Goal: Task Accomplishment & Management: Manage account settings

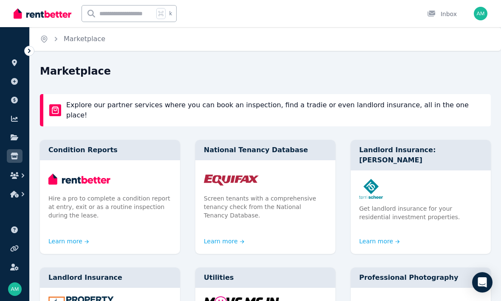
click at [16, 98] on icon at bounding box center [14, 100] width 7 height 7
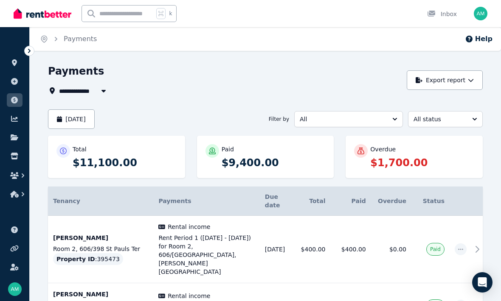
click at [15, 137] on icon at bounding box center [15, 138] width 8 height 6
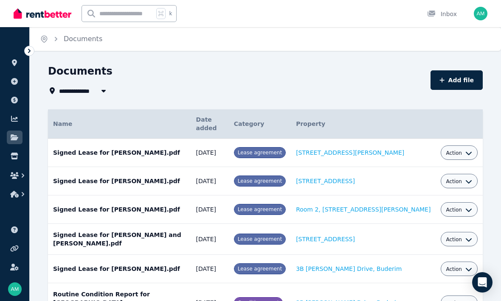
click at [31, 47] on icon at bounding box center [29, 51] width 8 height 8
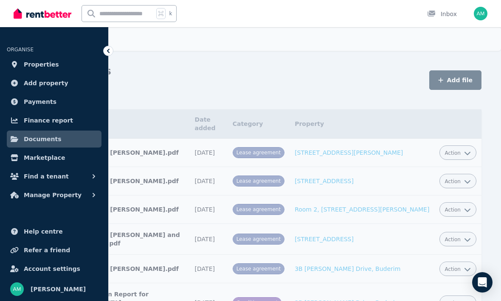
click at [31, 120] on span "Finance report" at bounding box center [48, 120] width 49 height 10
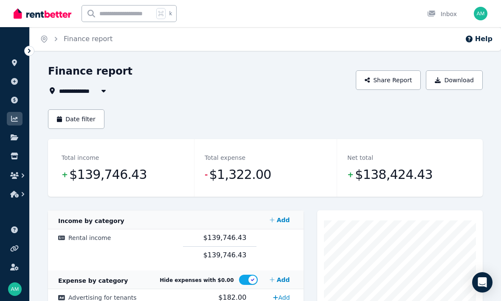
click at [17, 100] on icon at bounding box center [14, 100] width 7 height 7
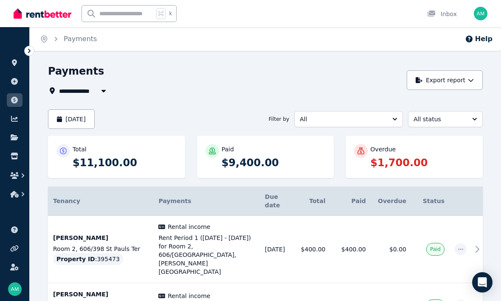
click at [85, 116] on button "[DATE]" at bounding box center [71, 119] width 47 height 20
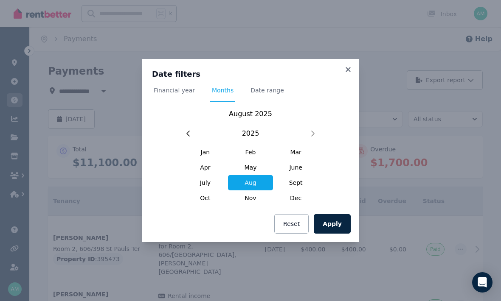
click at [205, 183] on span "July" at bounding box center [204, 182] width 45 height 15
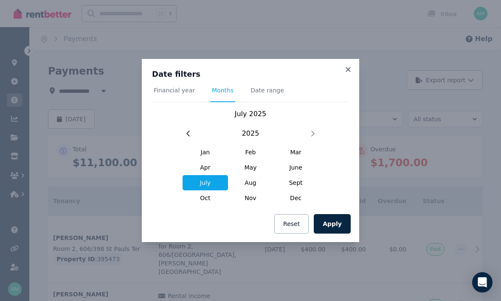
click at [339, 222] on button "Apply" at bounding box center [332, 224] width 37 height 20
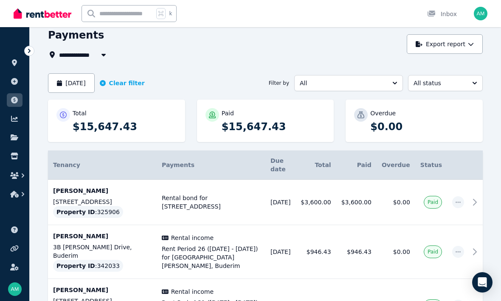
scroll to position [35, 0]
click at [392, 84] on button "All" at bounding box center [348, 84] width 109 height 16
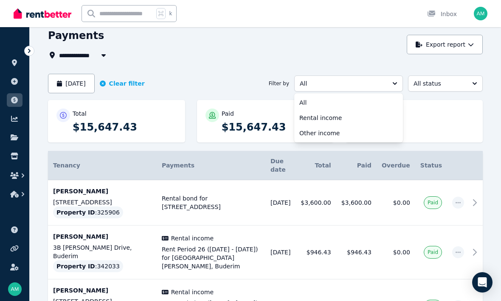
click at [324, 117] on span "Rental income" at bounding box center [343, 118] width 88 height 8
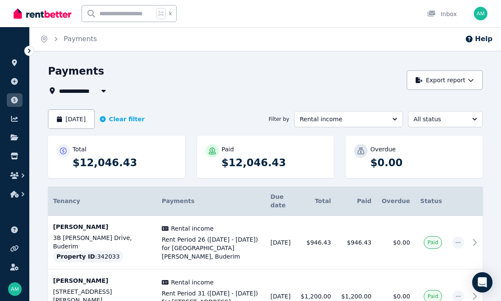
click at [369, 74] on div "Payments" at bounding box center [225, 73] width 354 height 16
click at [394, 122] on button "Rental income" at bounding box center [348, 119] width 109 height 16
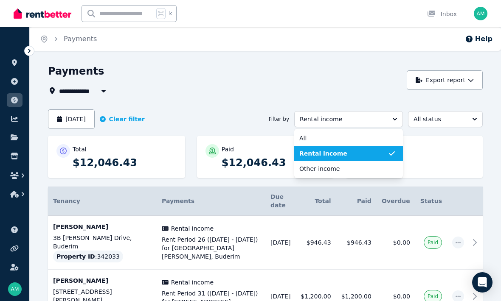
click at [329, 140] on span "All" at bounding box center [343, 138] width 88 height 8
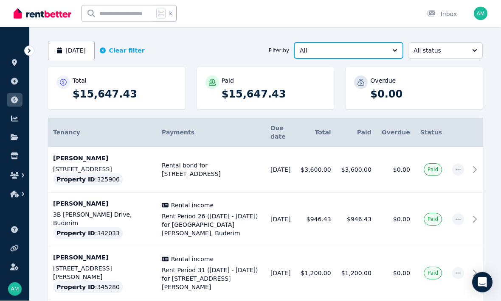
scroll to position [69, 0]
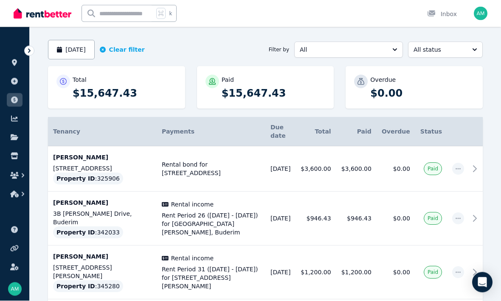
click at [394, 54] on button "All" at bounding box center [348, 50] width 109 height 16
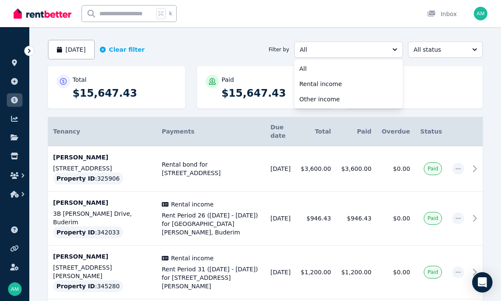
click at [325, 82] on span "Rental income" at bounding box center [343, 84] width 88 height 8
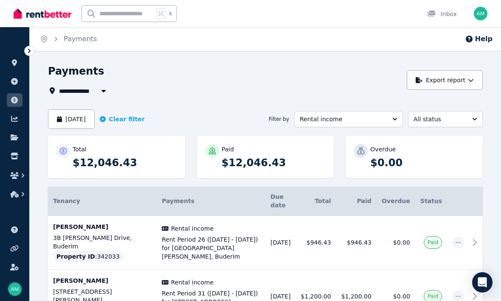
click at [82, 117] on button "[DATE]" at bounding box center [71, 119] width 47 height 20
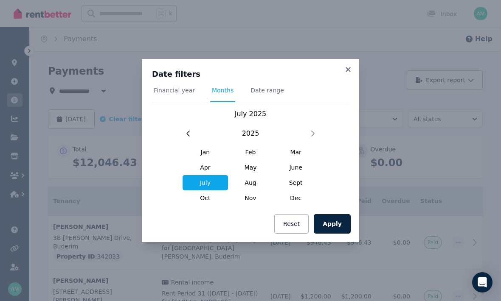
click at [251, 182] on span "Aug" at bounding box center [250, 182] width 45 height 15
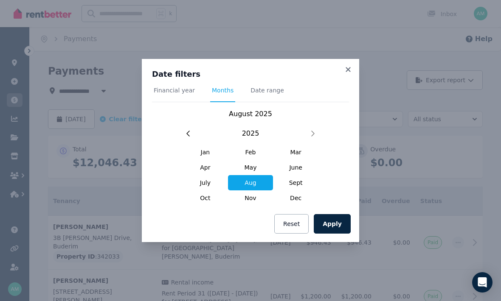
click at [337, 227] on button "Apply" at bounding box center [332, 224] width 37 height 20
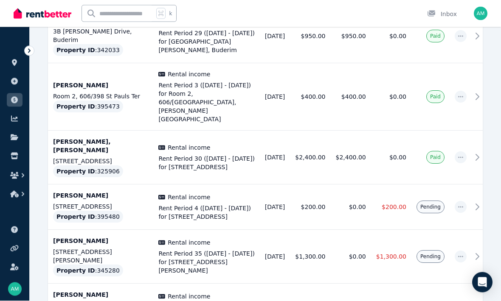
scroll to position [473, 0]
click at [474, 252] on icon at bounding box center [477, 257] width 10 height 10
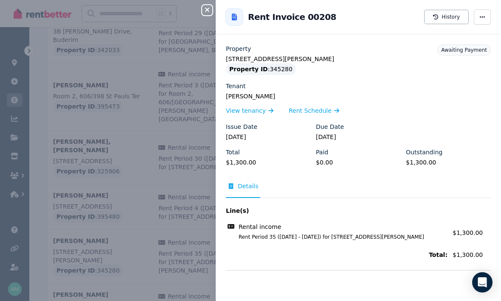
click at [483, 20] on span "button" at bounding box center [482, 16] width 17 height 15
click at [448, 61] on span "Mark as paid" at bounding box center [456, 58] width 54 height 10
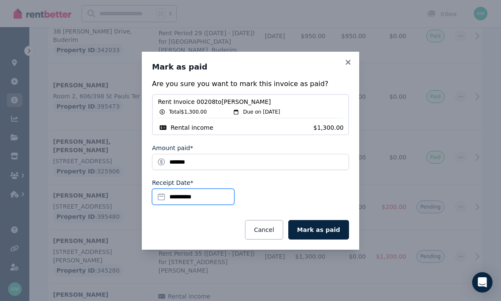
click at [197, 205] on input "**********" at bounding box center [193, 197] width 82 height 16
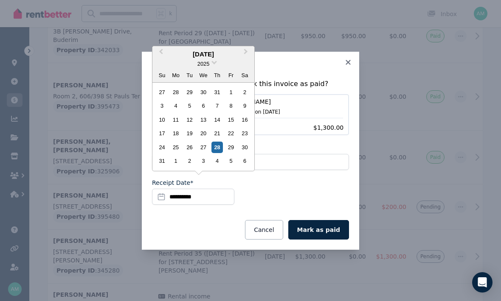
click at [204, 153] on div "27" at bounding box center [202, 147] width 11 height 11
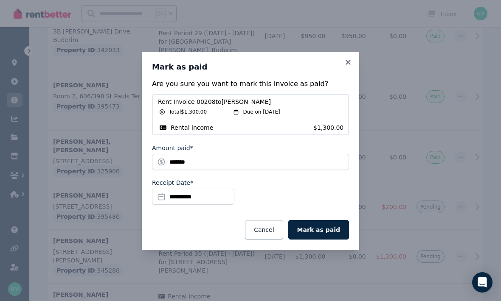
click at [334, 240] on button "Mark as paid" at bounding box center [318, 230] width 61 height 20
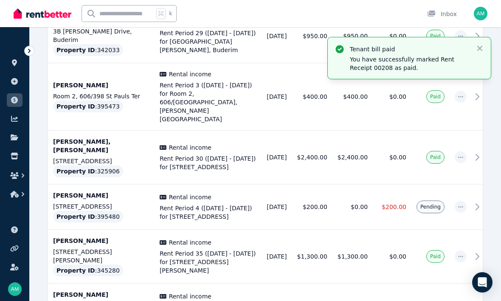
click at [482, 47] on icon "button" at bounding box center [479, 48] width 8 height 8
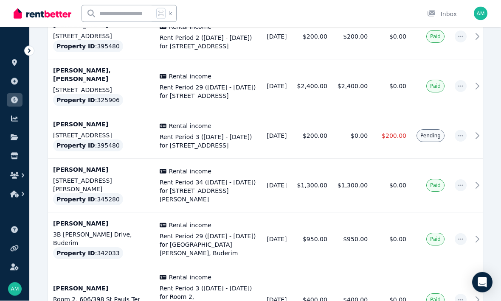
scroll to position [269, 0]
click at [472, 131] on icon at bounding box center [477, 136] width 10 height 10
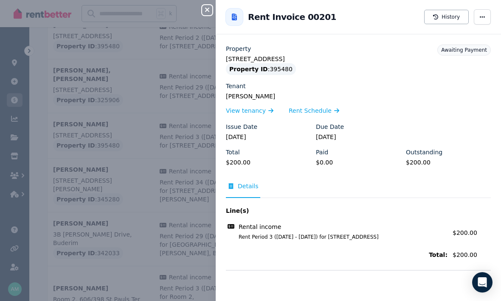
click at [482, 18] on icon "button" at bounding box center [482, 17] width 7 height 6
click at [454, 59] on span "Mark as paid" at bounding box center [456, 58] width 54 height 10
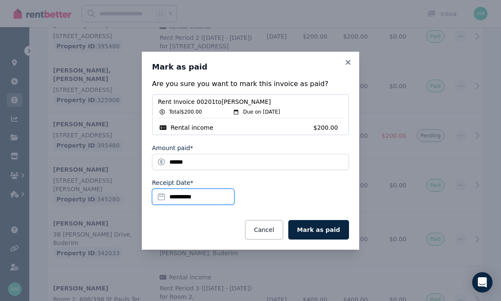
click at [196, 197] on input "**********" at bounding box center [193, 197] width 82 height 16
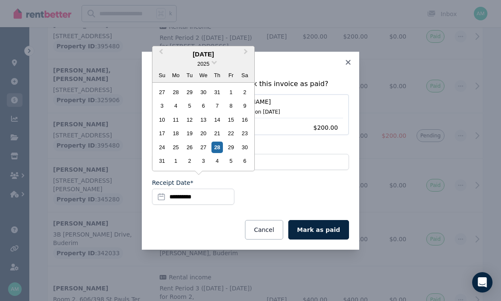
click at [166, 117] on div "10" at bounding box center [161, 119] width 11 height 11
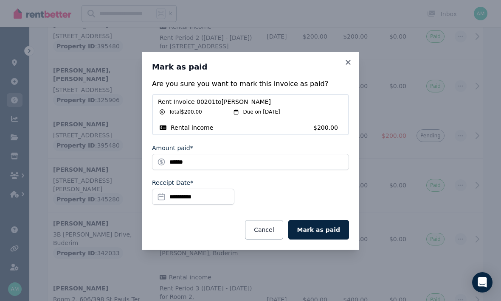
click at [331, 231] on button "Mark as paid" at bounding box center [318, 230] width 61 height 20
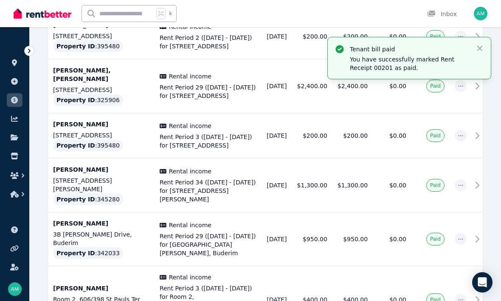
click at [480, 49] on icon "button" at bounding box center [479, 48] width 5 height 5
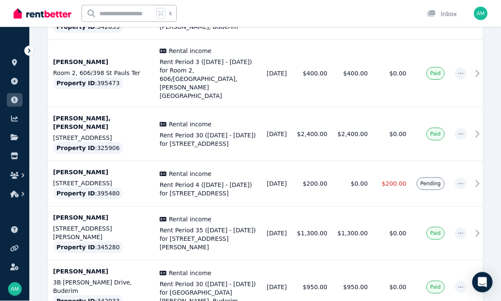
scroll to position [495, 0]
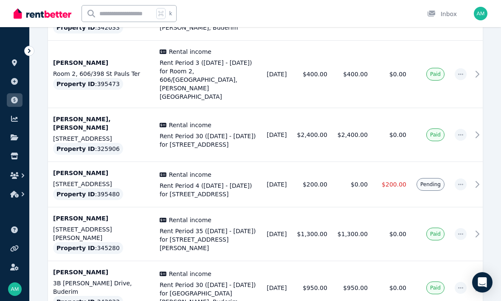
click at [472, 179] on icon at bounding box center [477, 184] width 10 height 10
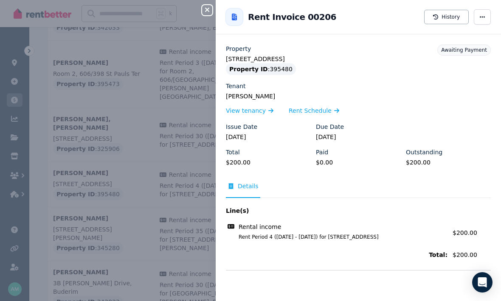
click at [480, 20] on span "button" at bounding box center [482, 16] width 17 height 15
click at [454, 62] on span "Mark as paid" at bounding box center [456, 58] width 54 height 10
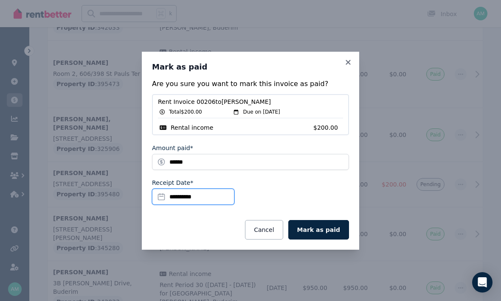
click at [194, 205] on input "**********" at bounding box center [193, 197] width 82 height 16
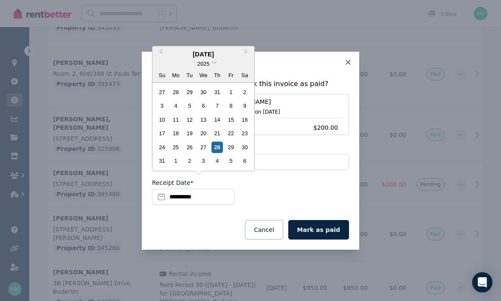
click at [163, 153] on div "24" at bounding box center [161, 147] width 11 height 11
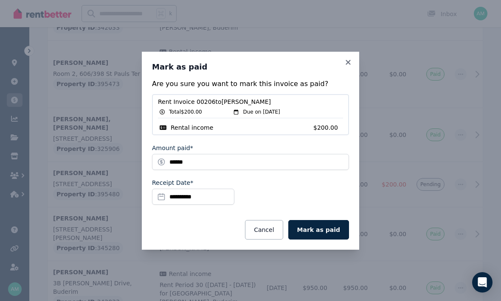
click at [329, 240] on button "Mark as paid" at bounding box center [318, 230] width 61 height 20
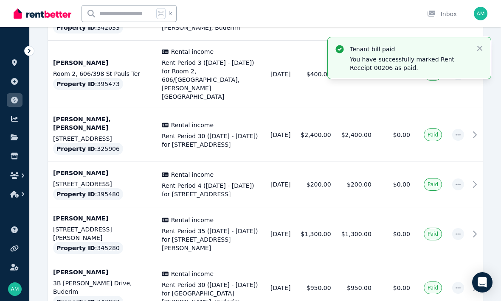
click at [476, 48] on icon "button" at bounding box center [479, 48] width 8 height 8
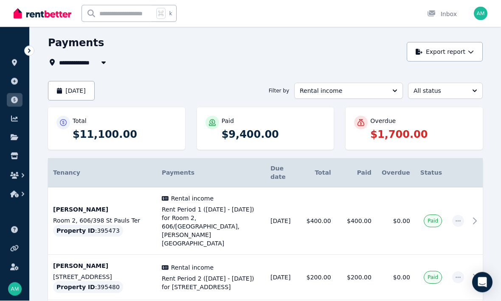
scroll to position [0, 0]
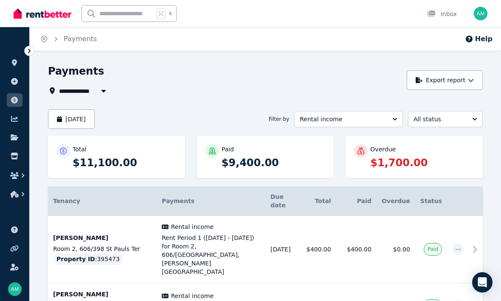
click at [468, 79] on icon "button" at bounding box center [471, 80] width 6 height 6
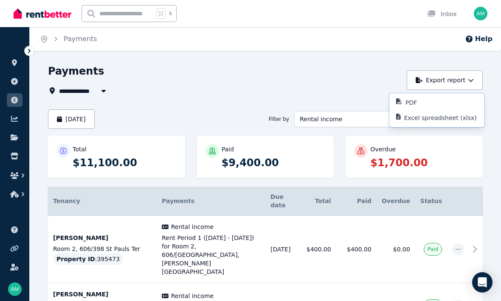
click at [408, 103] on p "PDF" at bounding box center [414, 102] width 18 height 8
